Goal: Task Accomplishment & Management: Manage account settings

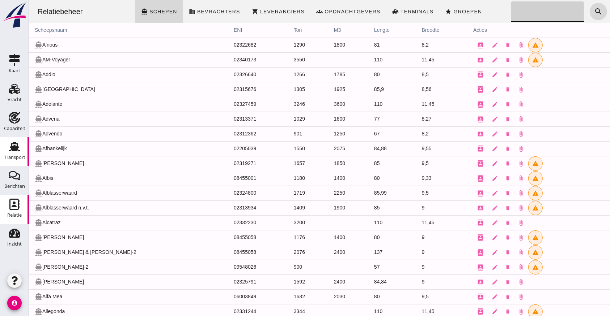
click at [24, 149] on link "Transport Transport" at bounding box center [14, 151] width 29 height 29
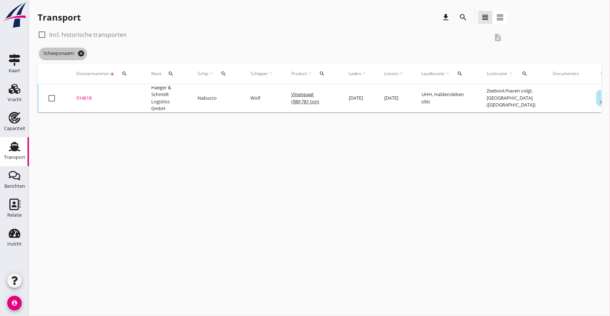
click at [84, 54] on icon "cancel" at bounding box center [80, 53] width 7 height 7
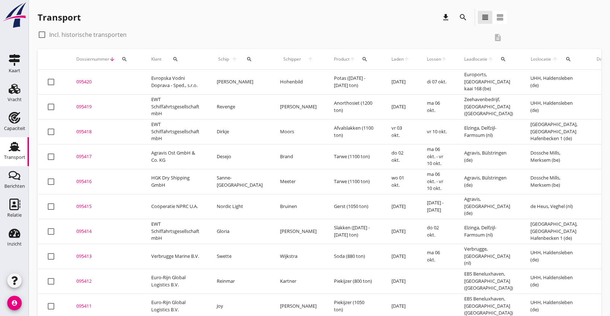
click at [466, 16] on icon "search" at bounding box center [462, 17] width 9 height 9
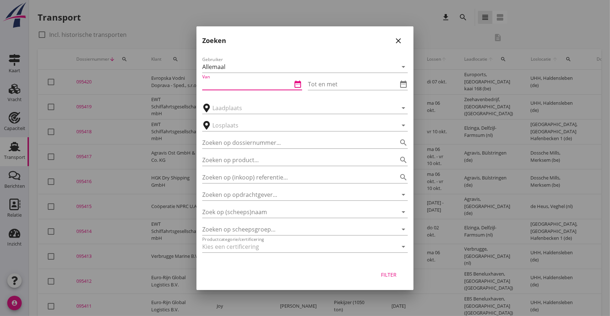
click at [257, 86] on input "Van" at bounding box center [247, 84] width 90 height 12
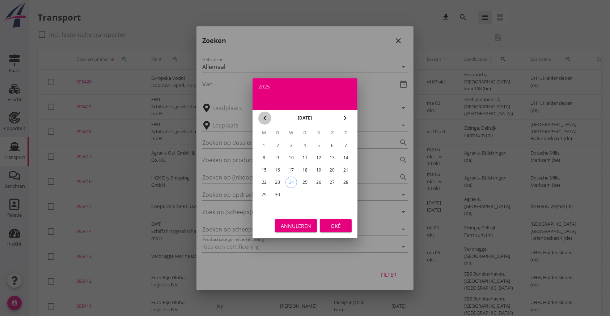
click at [261, 118] on icon "chevron_left" at bounding box center [264, 118] width 9 height 9
click at [320, 144] on div "1" at bounding box center [319, 146] width 12 height 12
type input "[DATE]"
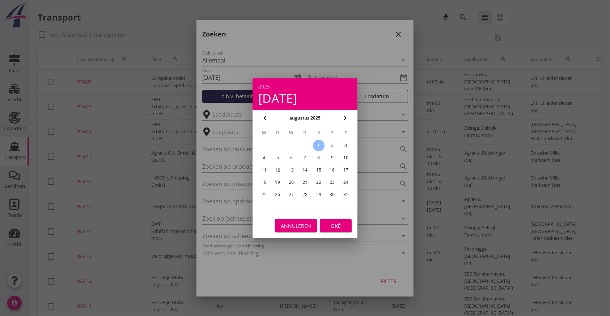
click at [338, 225] on div "Oké" at bounding box center [335, 226] width 20 height 8
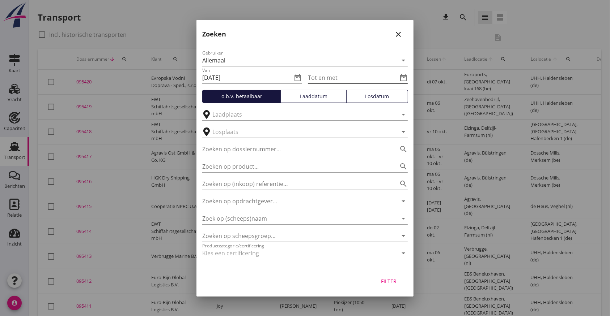
click at [403, 76] on icon "date_range" at bounding box center [403, 77] width 9 height 9
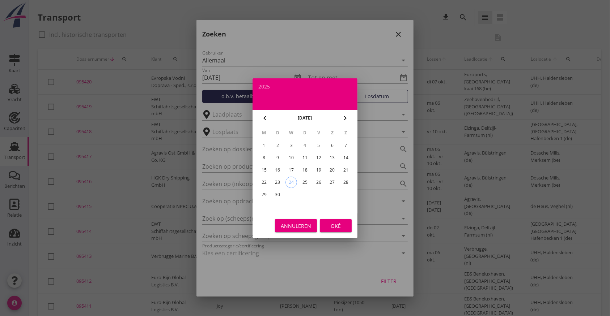
click at [295, 182] on div "24" at bounding box center [291, 182] width 11 height 11
type input "[DATE]"
click at [337, 229] on div "Oké" at bounding box center [335, 226] width 20 height 8
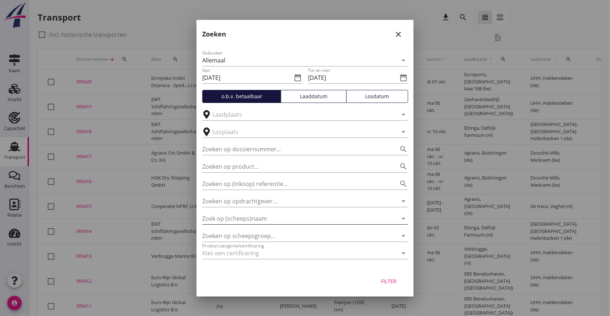
click at [272, 218] on input "Zoek op (scheeps)naam" at bounding box center [294, 219] width 185 height 12
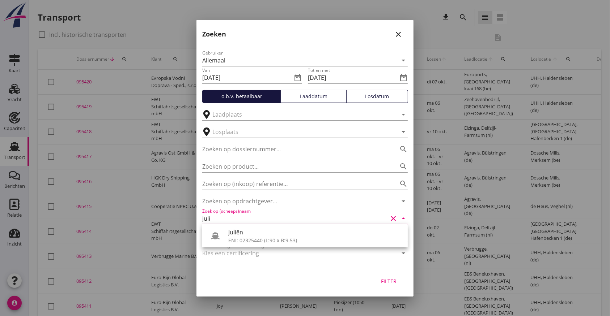
click at [397, 33] on icon "close" at bounding box center [398, 34] width 9 height 9
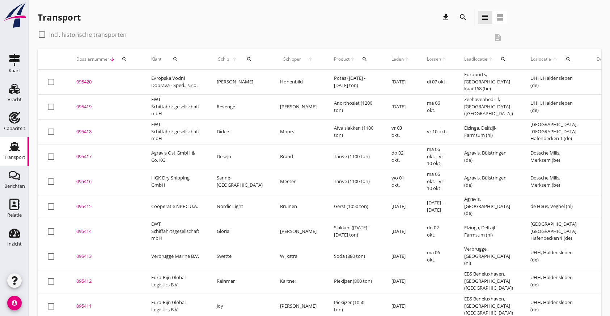
click at [461, 15] on icon "search" at bounding box center [462, 17] width 9 height 9
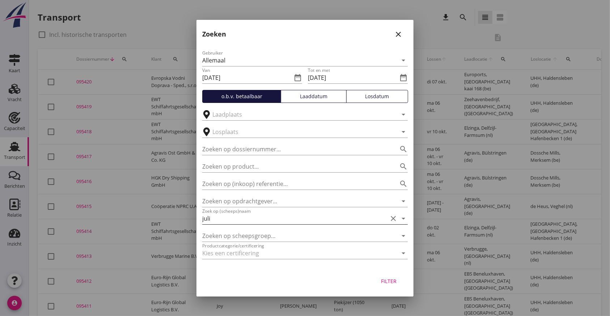
click at [269, 219] on input "juli" at bounding box center [294, 219] width 185 height 12
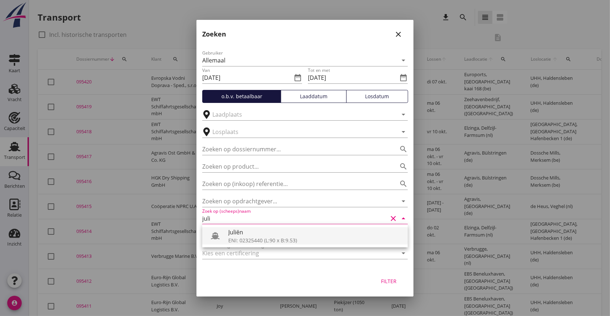
click at [260, 235] on div "Juliën" at bounding box center [315, 232] width 174 height 9
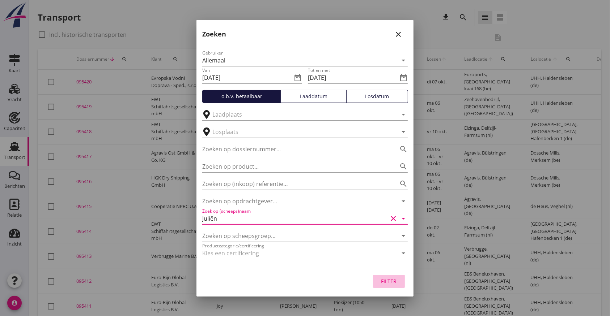
click at [389, 283] on div "Filter" at bounding box center [389, 282] width 20 height 8
type input "Juliën"
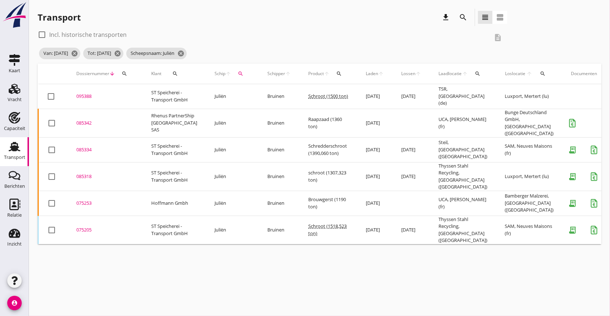
click at [444, 14] on icon "download" at bounding box center [445, 17] width 9 height 9
click at [444, 12] on button "download" at bounding box center [445, 17] width 13 height 13
click at [445, 16] on icon "download" at bounding box center [445, 17] width 9 height 9
click at [468, 18] on div "search" at bounding box center [462, 17] width 13 height 9
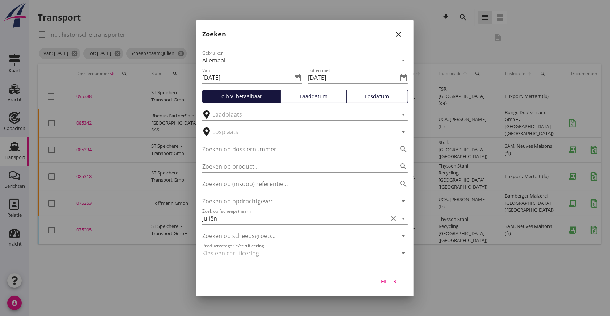
click at [365, 27] on div "Zoeken close" at bounding box center [304, 31] width 217 height 23
click at [395, 31] on icon "close" at bounding box center [398, 34] width 9 height 9
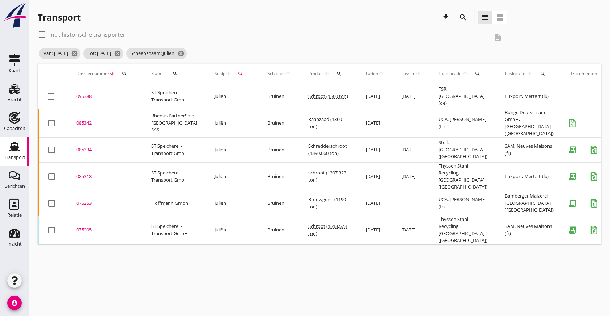
scroll to position [0, 129]
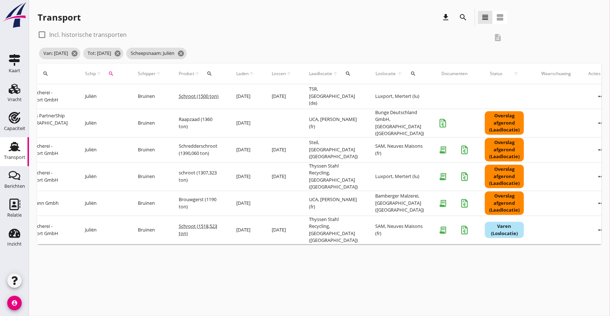
click at [498, 34] on div "check_box_outline_blank Incl. historische transporten description" at bounding box center [272, 37] width 469 height 17
click at [500, 11] on button "view_agenda" at bounding box center [499, 17] width 14 height 13
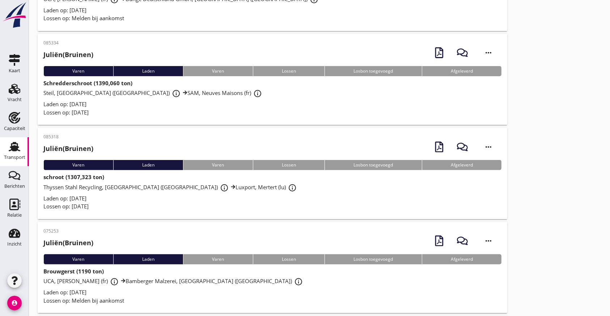
scroll to position [0, 0]
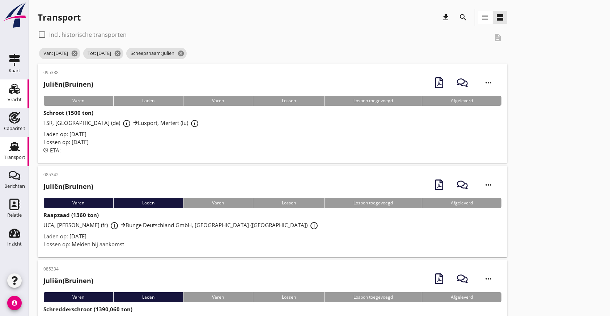
click at [12, 87] on use at bounding box center [15, 89] width 12 height 10
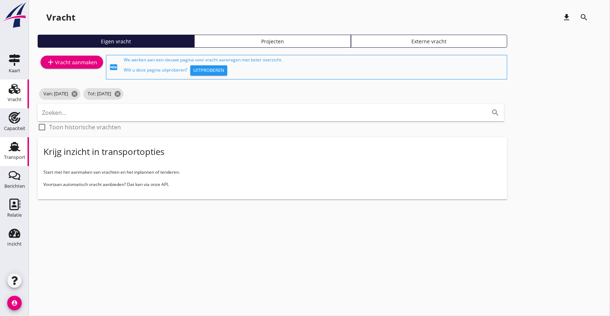
click at [23, 143] on link "Transport Transport" at bounding box center [14, 151] width 29 height 29
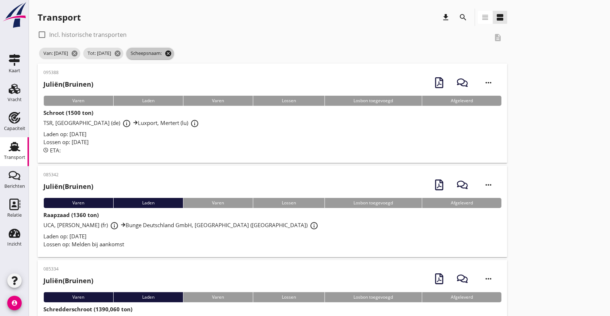
click at [172, 52] on icon "cancel" at bounding box center [168, 53] width 7 height 7
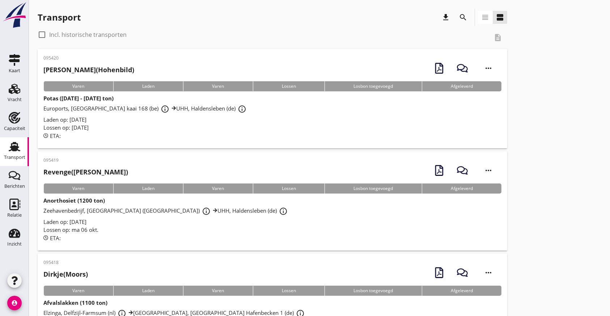
click at [13, 153] on div "Transport" at bounding box center [14, 158] width 21 height 10
click at [10, 183] on div "Berichten" at bounding box center [14, 187] width 21 height 10
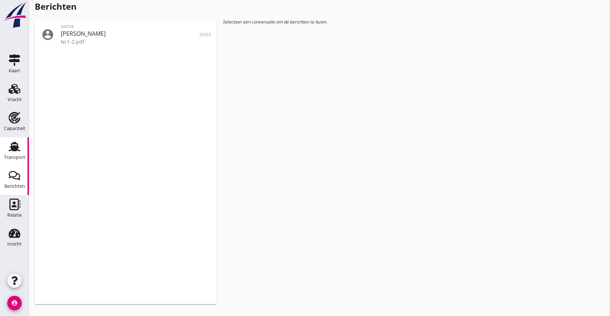
click at [17, 148] on use at bounding box center [15, 146] width 12 height 9
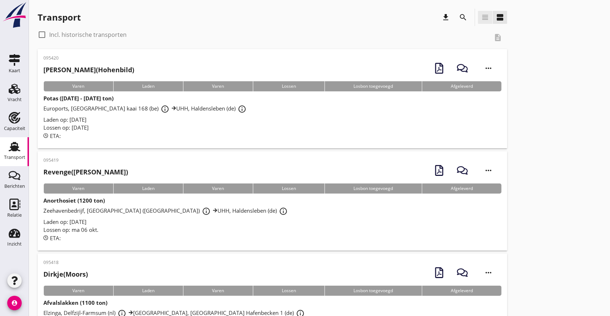
click at [485, 14] on icon "view_headline" at bounding box center [485, 17] width 9 height 9
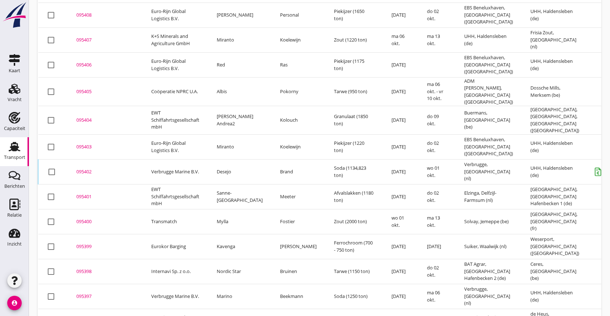
scroll to position [412, 0]
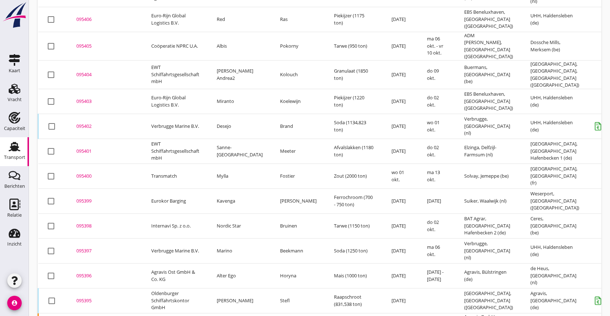
click at [84, 198] on div "095399" at bounding box center [104, 201] width 57 height 7
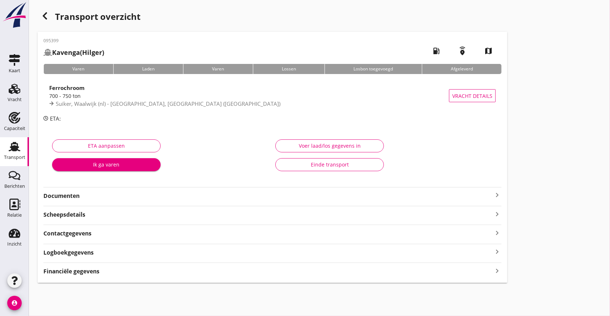
click at [88, 198] on strong "Documenten" at bounding box center [267, 196] width 449 height 8
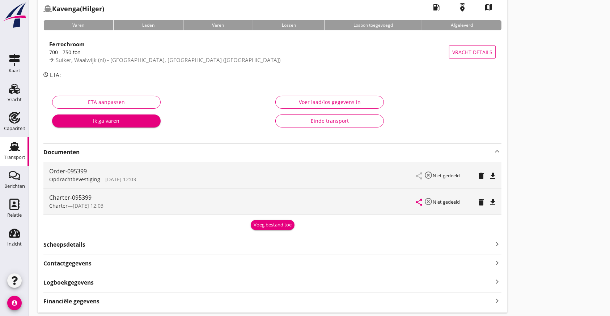
scroll to position [67, 0]
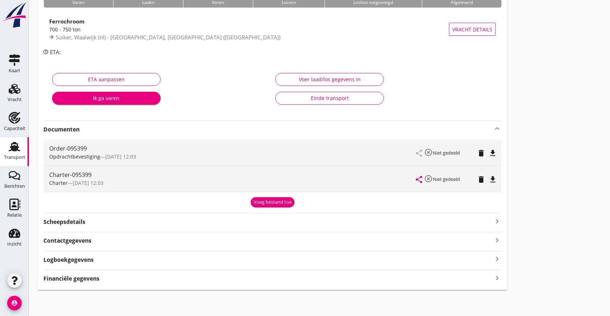
click at [116, 255] on div "Logboekgegevens keyboard_arrow_right" at bounding box center [272, 260] width 458 height 10
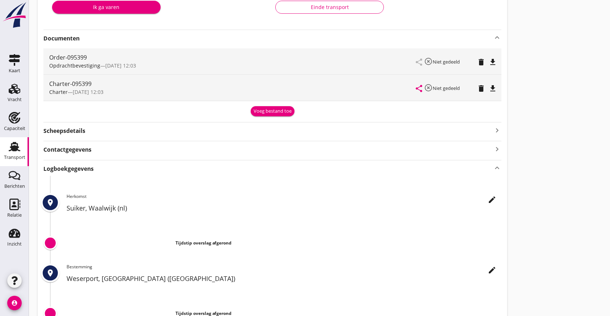
scroll to position [219, 0]
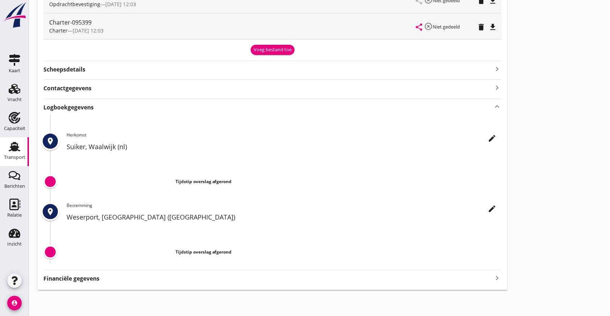
click at [492, 139] on icon "edit" at bounding box center [491, 138] width 9 height 9
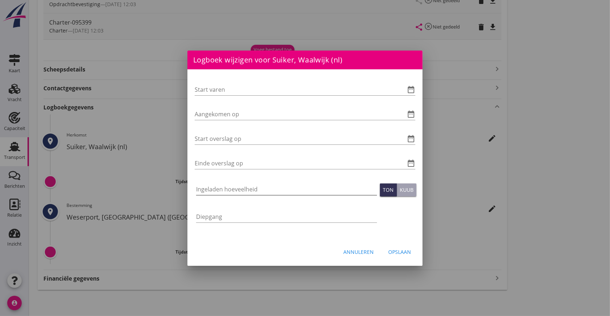
click at [215, 192] on input "Ingeladen hoeveelheid" at bounding box center [286, 190] width 181 height 12
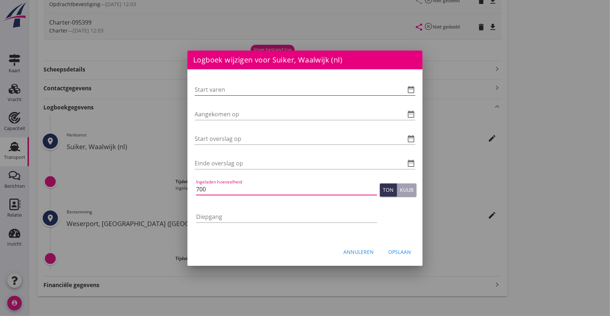
type input "700"
click at [238, 85] on input "Start varen" at bounding box center [295, 90] width 200 height 12
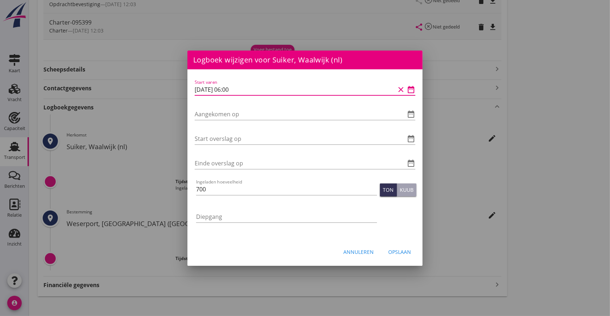
type input "[DATE] 06:00"
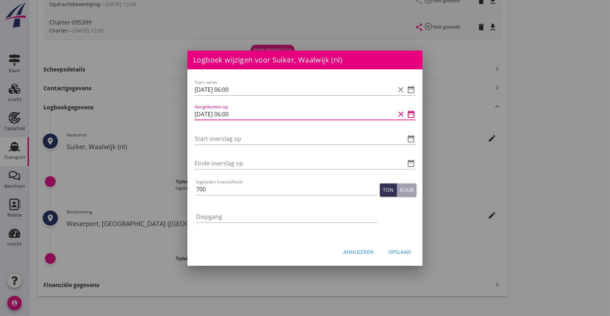
type input "[DATE] 06:00"
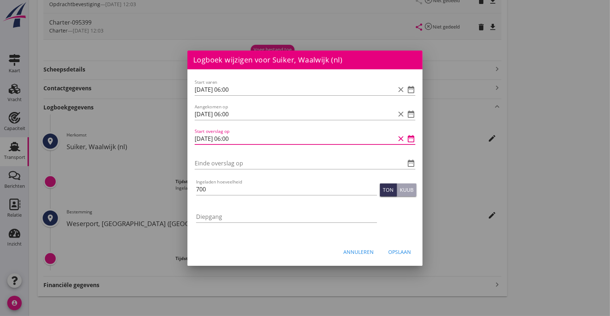
type input "[DATE] 06:00"
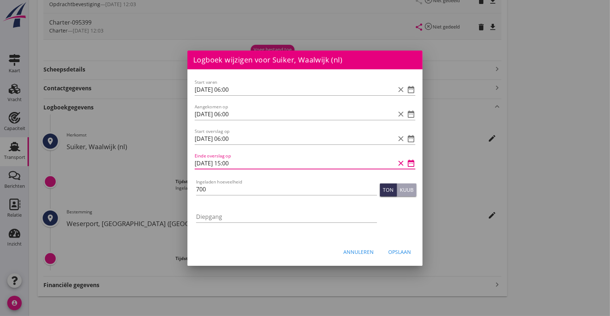
type input "[DATE] 15:00"
click at [405, 255] on div "Opslaan" at bounding box center [399, 252] width 23 height 8
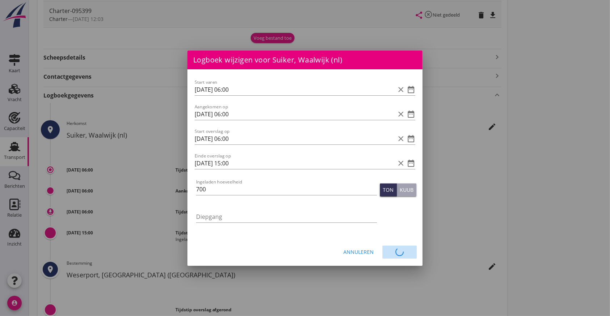
scroll to position [208, 0]
